Goal: Task Accomplishment & Management: Complete application form

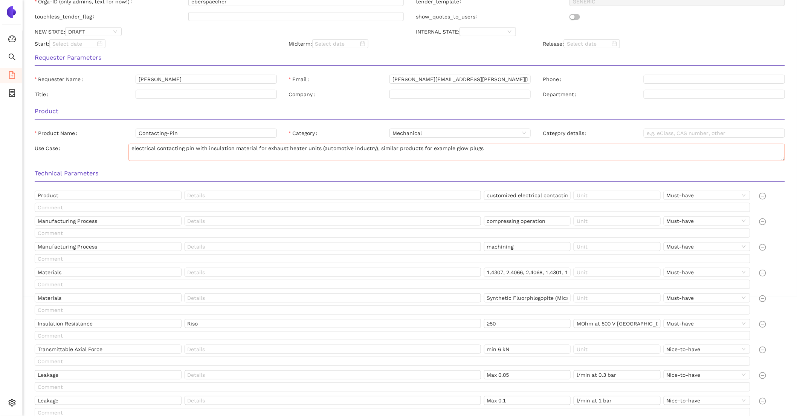
scroll to position [120, 0]
drag, startPoint x: 321, startPoint y: 147, endPoint x: 127, endPoint y: 145, distance: 194.1
click at [127, 145] on div "Use Case electrical contacting pin with insulation material for exhaust heater …" at bounding box center [410, 151] width 751 height 17
click at [377, 148] on textarea "electrical contacting pin with insulation material for exhaust heater units (au…" at bounding box center [457, 151] width 657 height 17
click at [499, 156] on textarea "electrical contacting pin with insulation material for exhaust heater units (au…" at bounding box center [457, 151] width 657 height 17
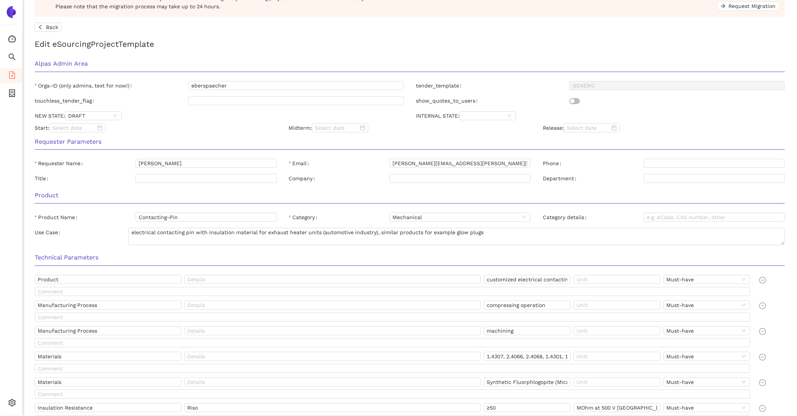
scroll to position [0, 0]
